Goal: Register for event/course

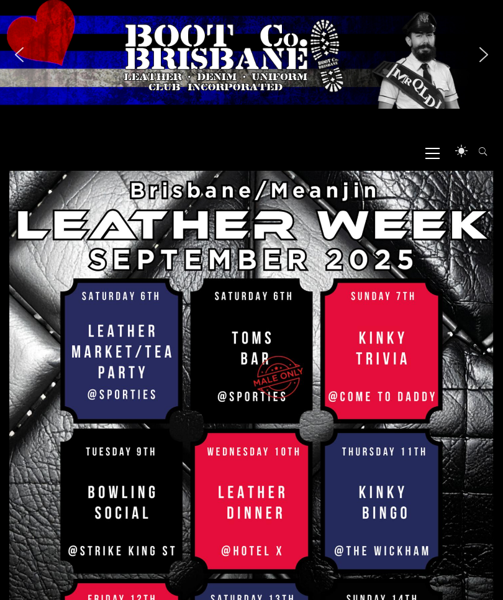
click at [432, 149] on span "Primary Menu" at bounding box center [433, 153] width 14 height 28
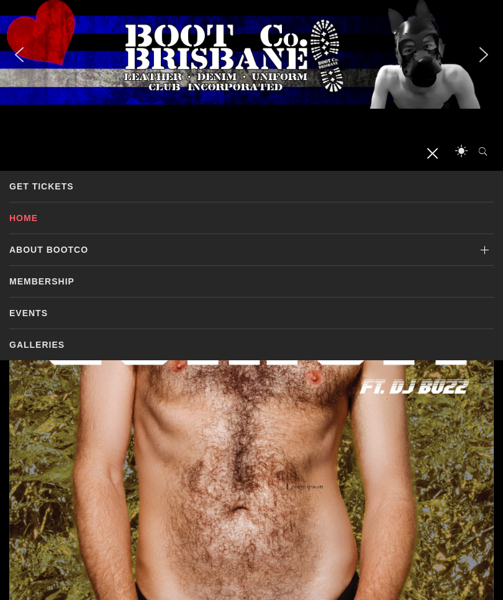
click at [29, 216] on link "Home" at bounding box center [251, 218] width 485 height 31
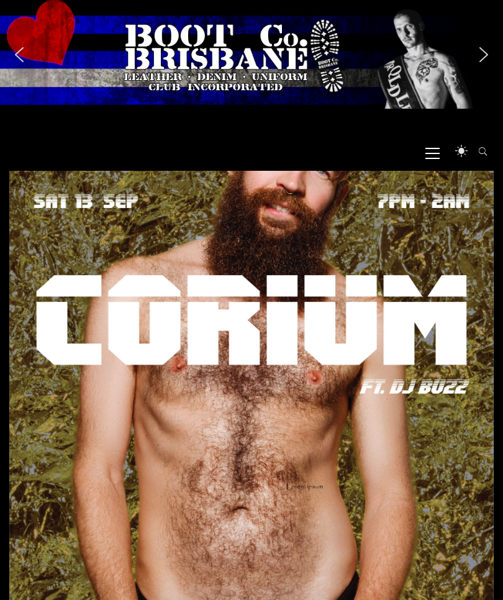
click at [357, 151] on div "The Boot Co Brisbane Leather Denim Uniform Club Incorporated Men's Leather – De…" at bounding box center [251, 134] width 503 height 50
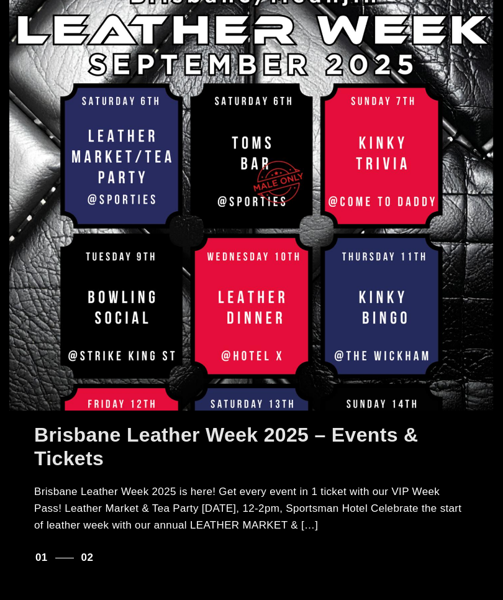
scroll to position [195, 0]
click at [460, 448] on h2 "Brisbane Leather Week 2025 – Events & Tickets" at bounding box center [251, 447] width 435 height 48
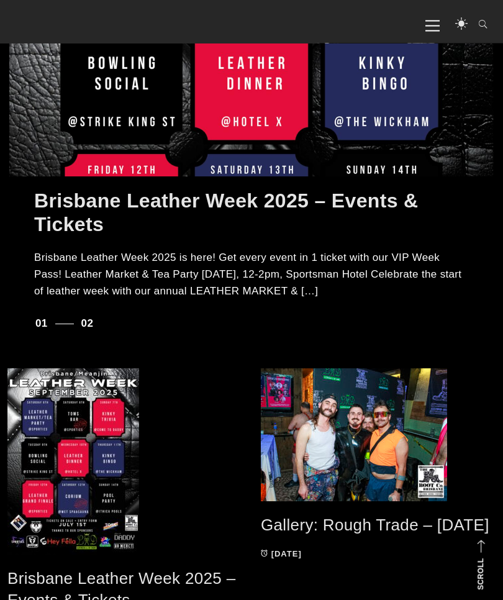
scroll to position [371, 0]
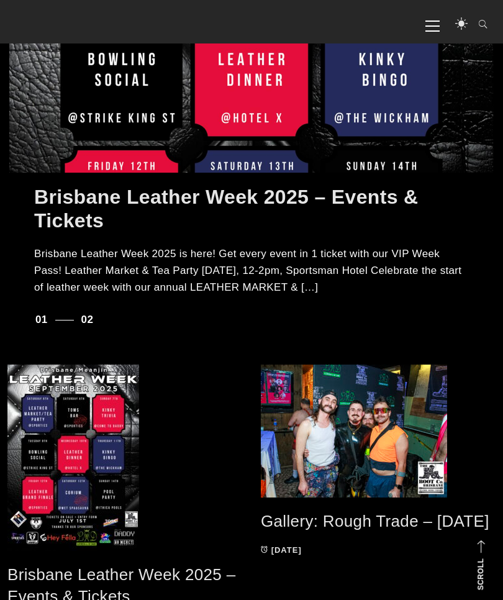
click at [88, 536] on span at bounding box center [124, 458] width 235 height 186
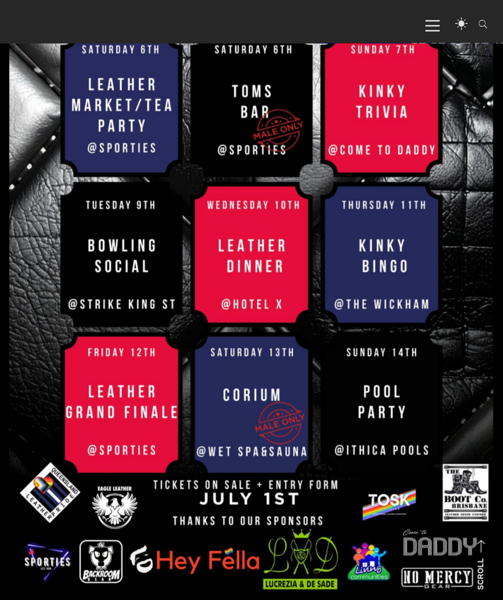
scroll to position [324, 0]
click at [292, 567] on img at bounding box center [251, 267] width 485 height 686
click at [300, 558] on img at bounding box center [251, 267] width 485 height 686
click at [311, 584] on img at bounding box center [251, 267] width 485 height 686
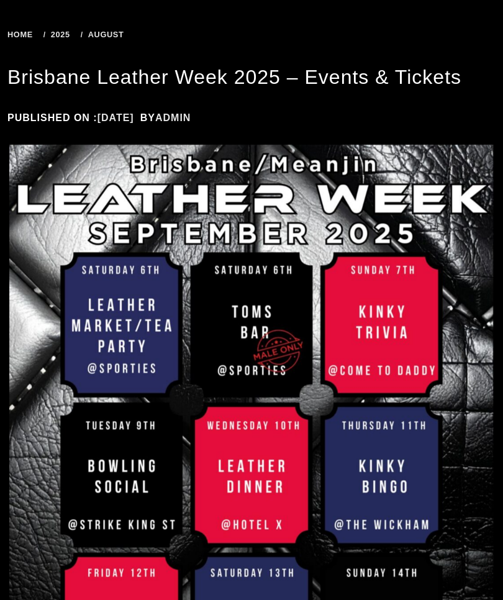
scroll to position [132, 0]
